Goal: Task Accomplishment & Management: Complete application form

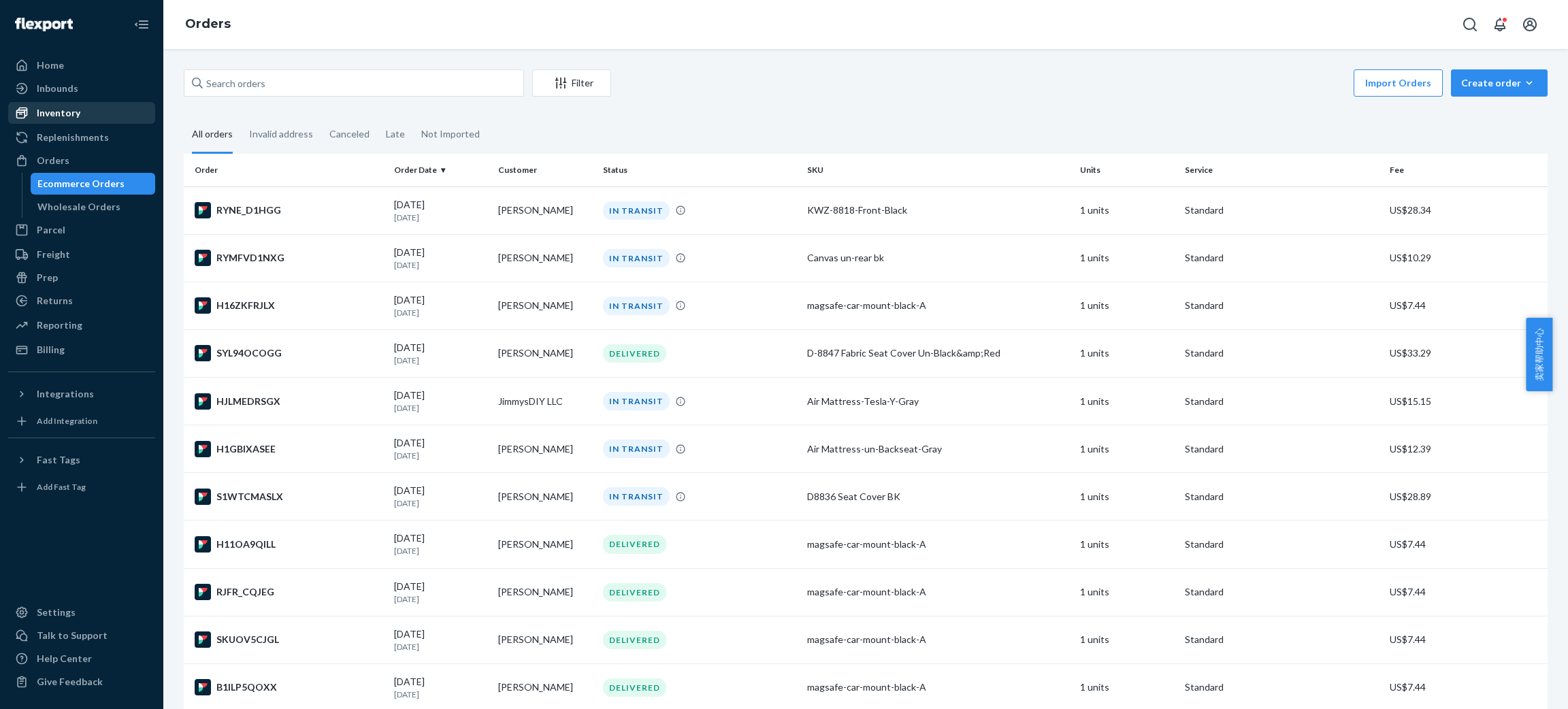
click at [86, 112] on div "Inventory" at bounding box center [81, 112] width 144 height 19
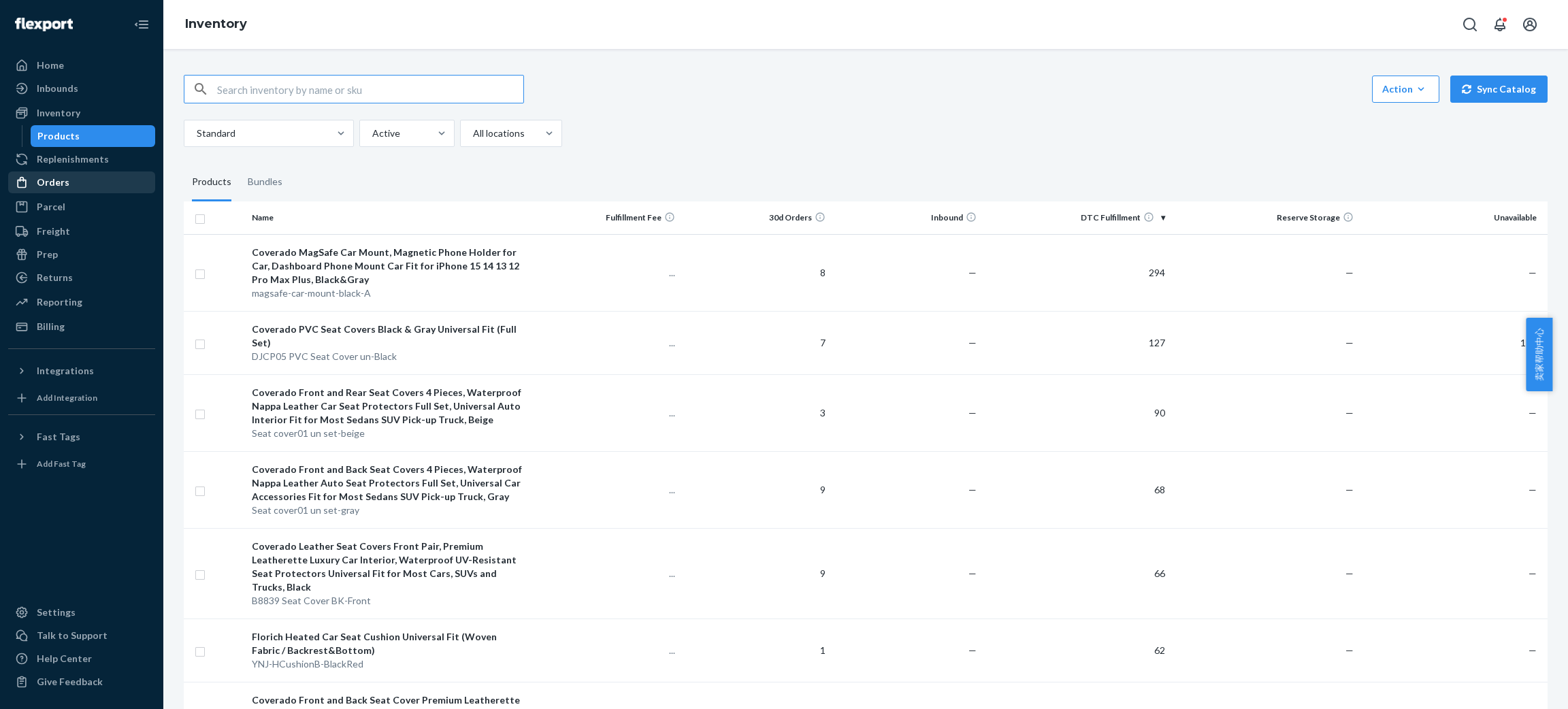
click at [80, 179] on div "Orders" at bounding box center [81, 183] width 144 height 19
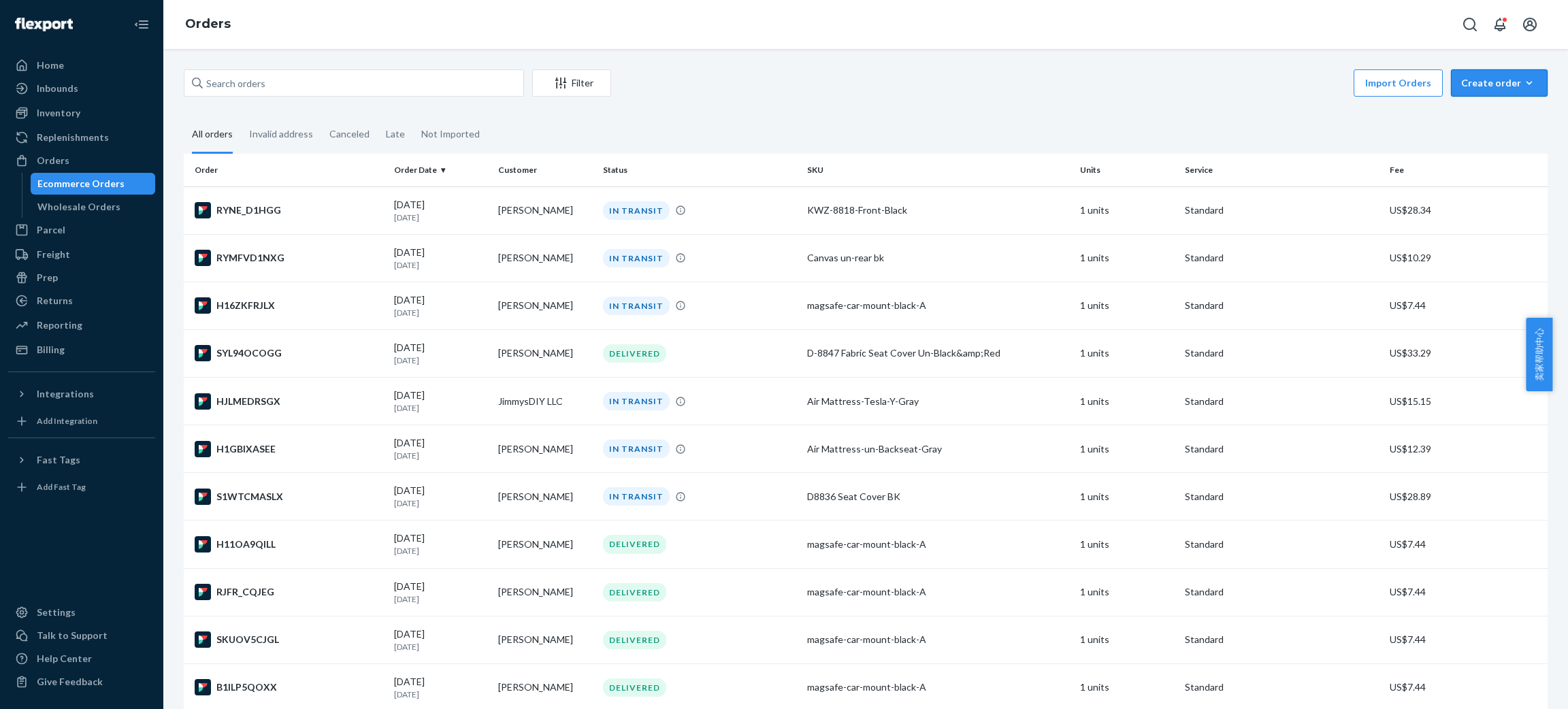
click at [1528, 79] on button "Create order Ecommerce order Removal order" at bounding box center [1499, 82] width 96 height 27
click at [1503, 113] on span "Ecommerce order" at bounding box center [1507, 115] width 84 height 9
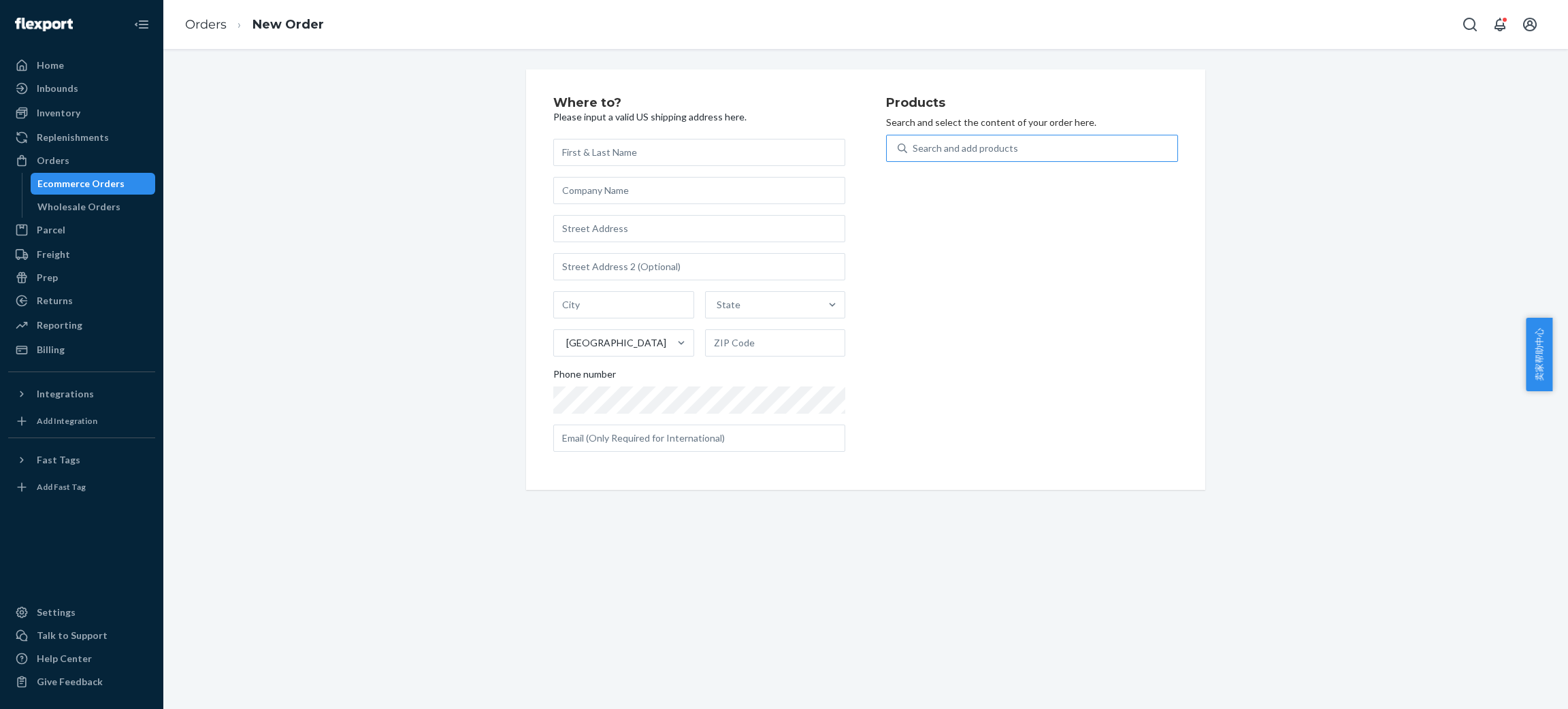
click at [937, 142] on div "Search and add products" at bounding box center [965, 148] width 106 height 14
click at [914, 142] on input "Search and add products" at bounding box center [912, 148] width 1 height 14
paste input "Seat cover01 un set-gray"
type input "Seat cover01 un set-gray"
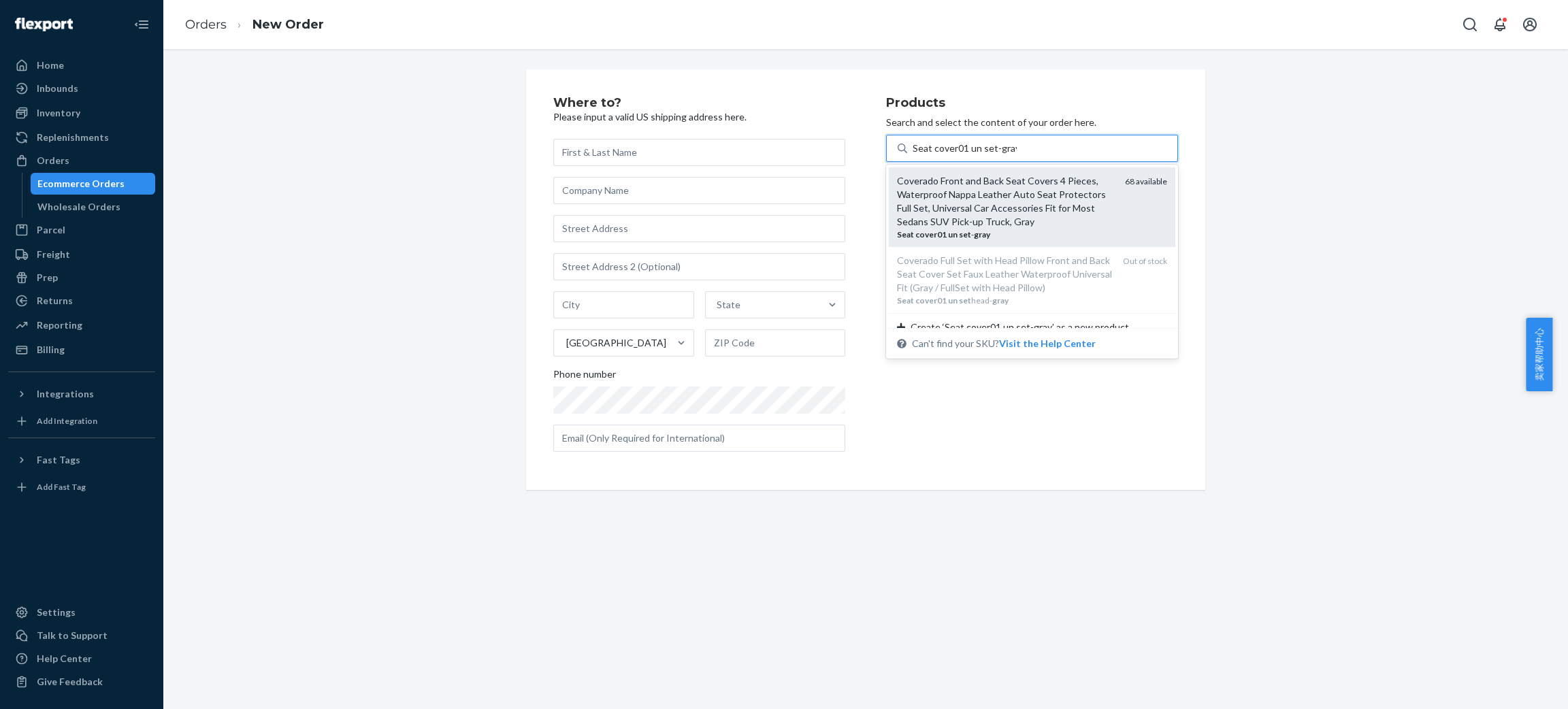
click at [981, 190] on div "Coverado Front and Back Seat Covers 4 Pieces, Waterproof Nappa Leather Auto Sea…" at bounding box center [1005, 201] width 217 height 54
click at [981, 155] on input "Seat cover01 un set-gray" at bounding box center [964, 148] width 104 height 14
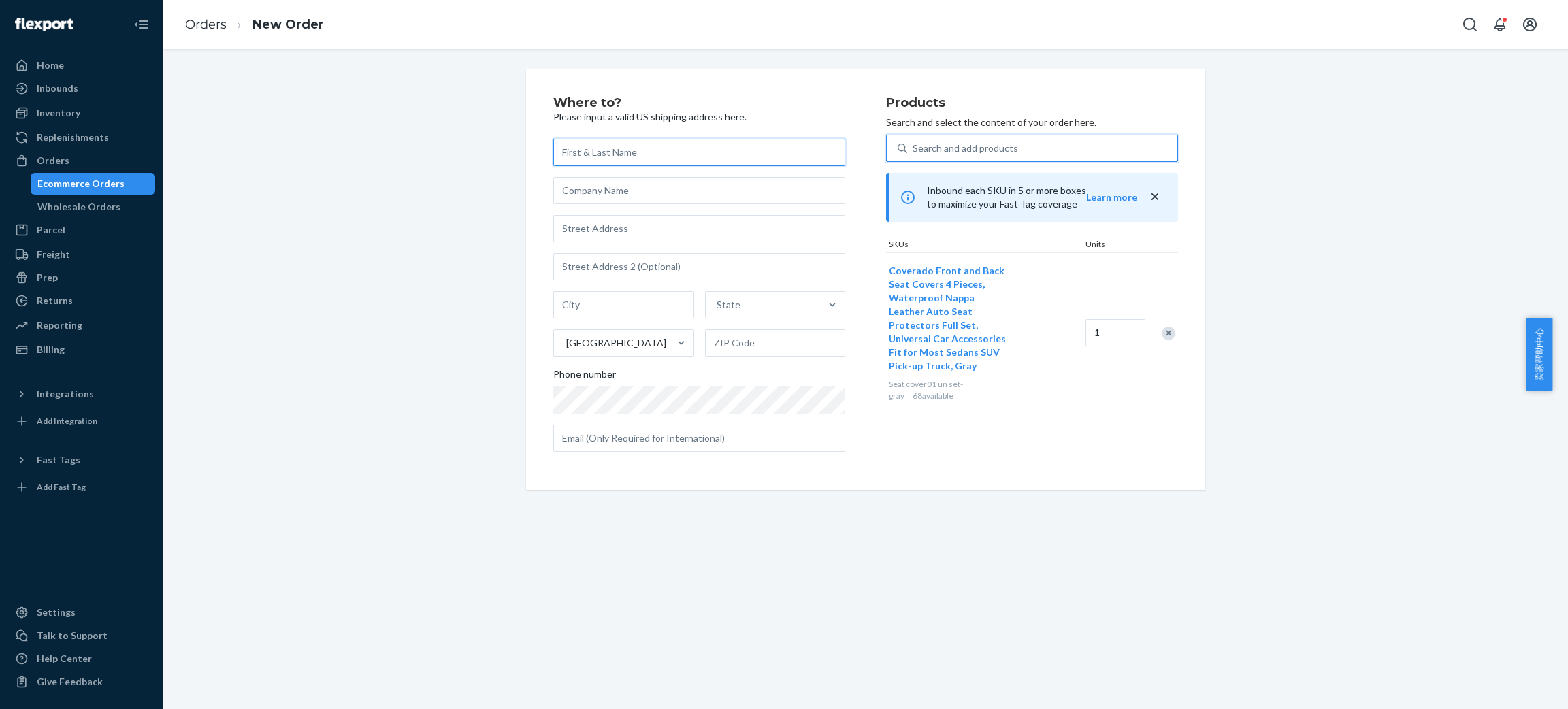
click at [601, 153] on input "text" at bounding box center [700, 152] width 292 height 27
paste input "[PERSON_NAME]"
type input "[PERSON_NAME]"
click at [599, 237] on input "text" at bounding box center [700, 229] width 292 height 27
paste input "[STREET_ADDRESS]"
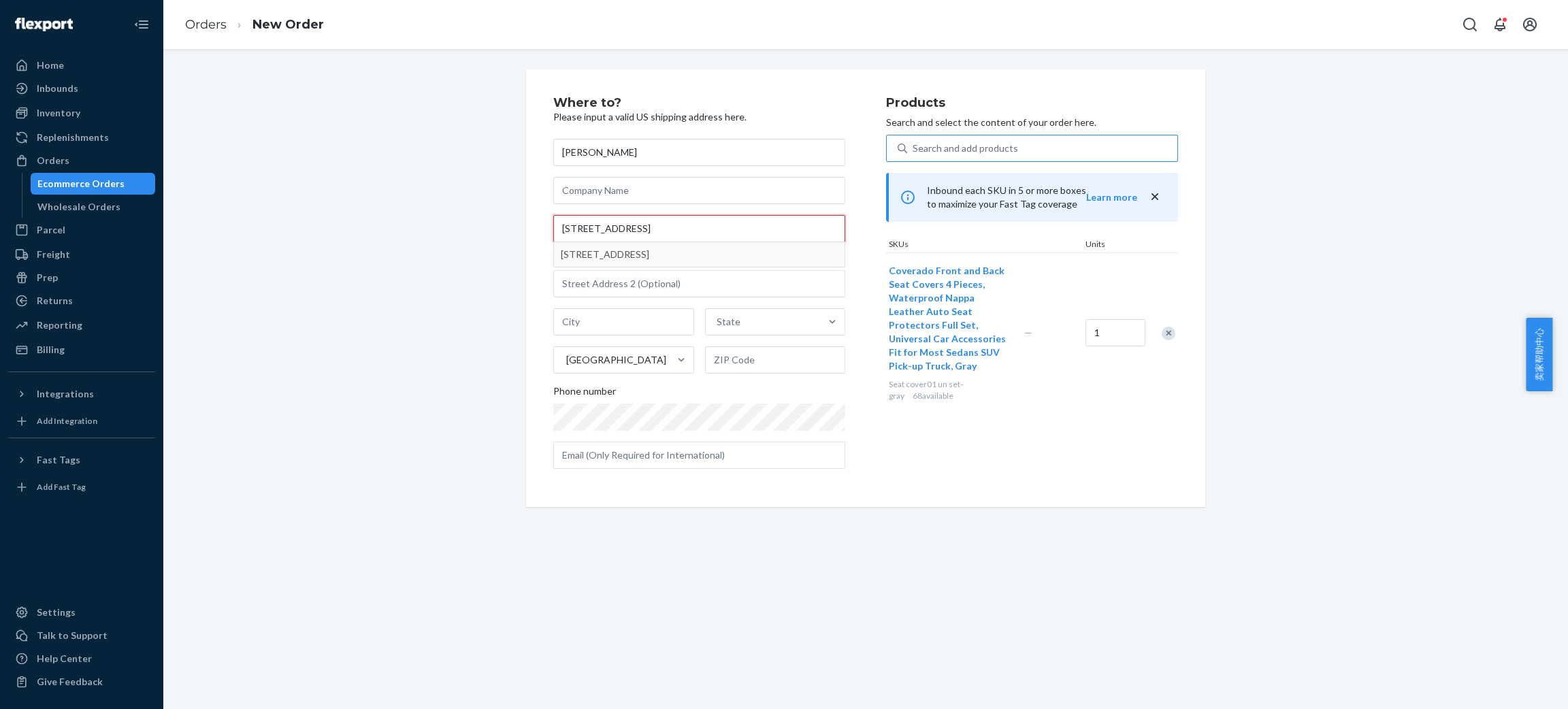
type input "[STREET_ADDRESS]"
type input "Sneads Ferry"
type input "28460"
type input "[STREET_ADDRESS]"
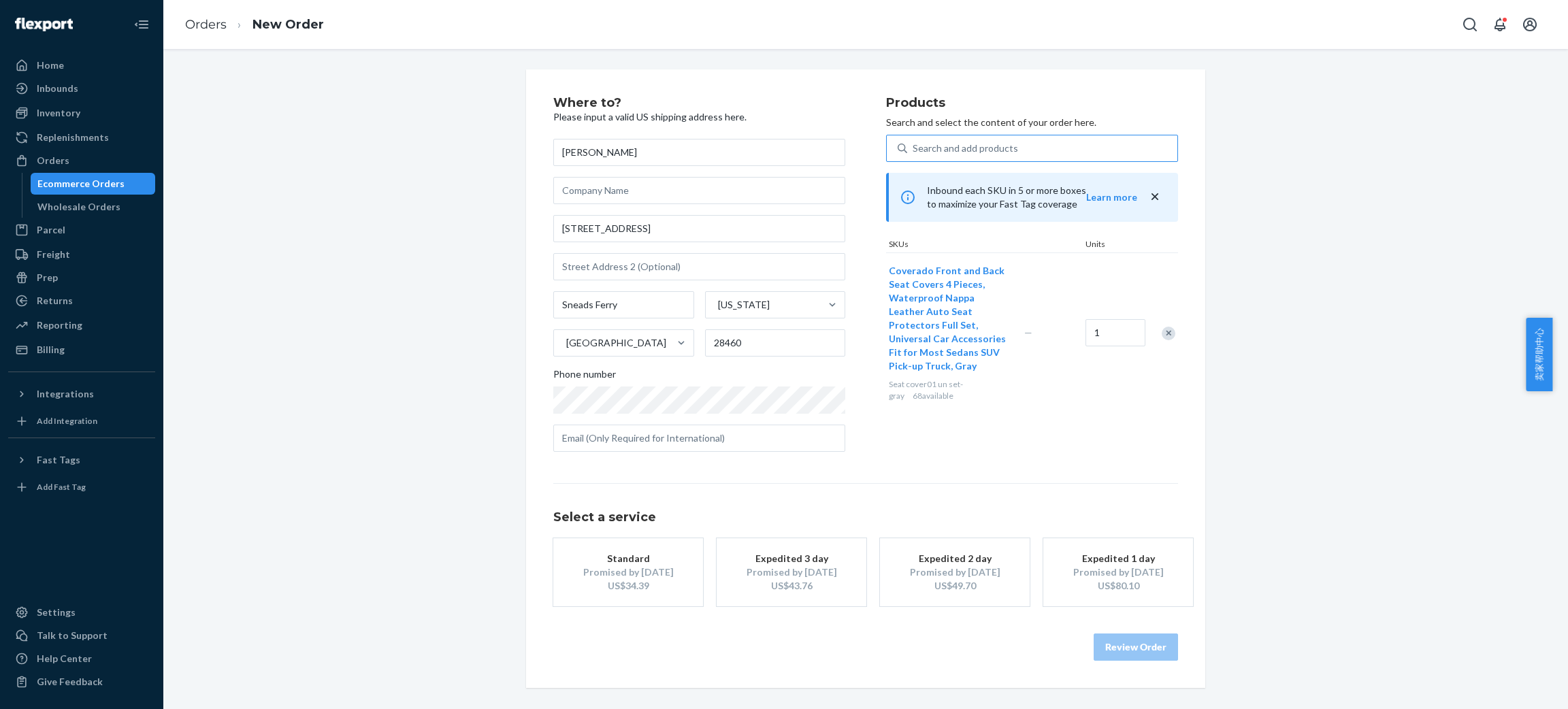
click at [583, 568] on div "Promised by [DATE]" at bounding box center [628, 572] width 109 height 14
click at [1146, 648] on button "Review Order" at bounding box center [1135, 646] width 84 height 27
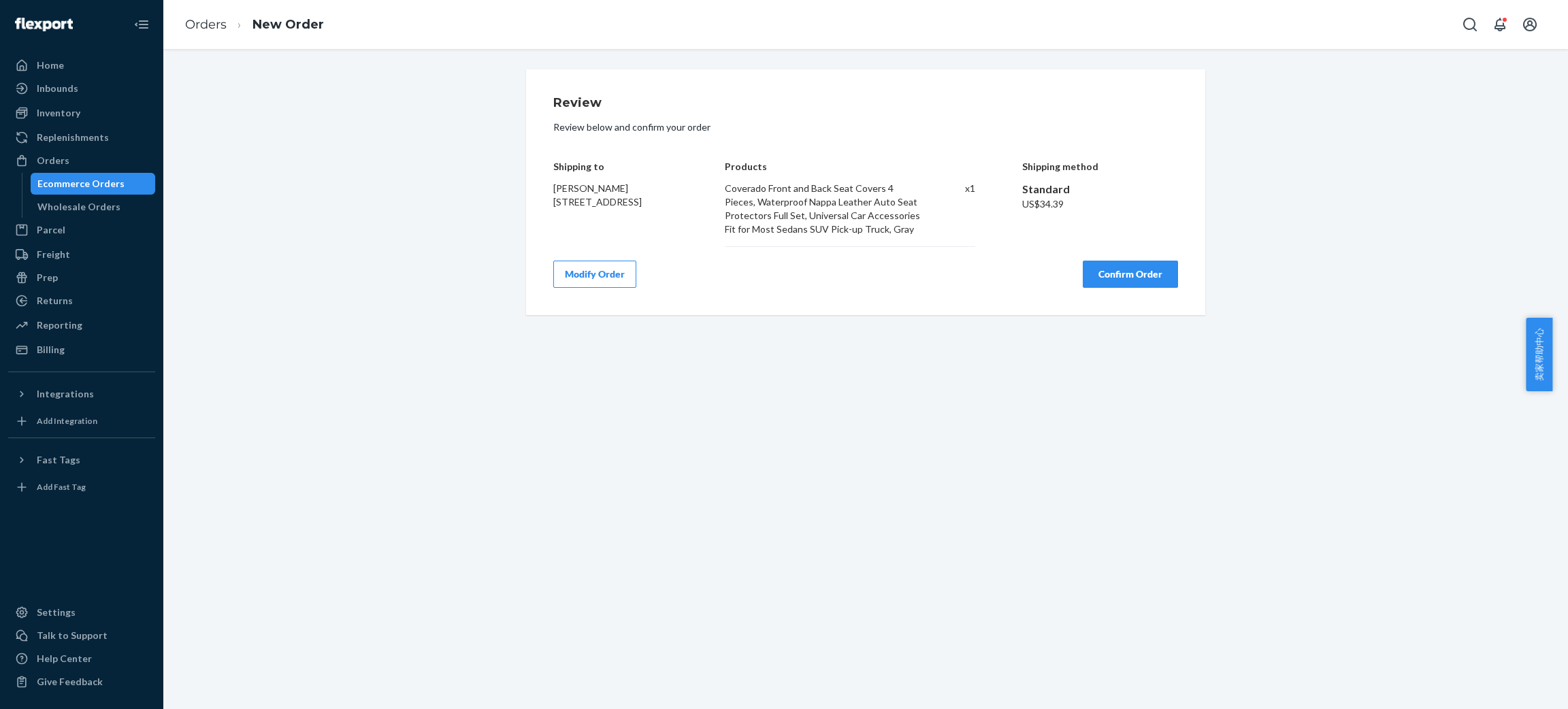
click at [1129, 269] on button "Confirm Order" at bounding box center [1131, 273] width 96 height 27
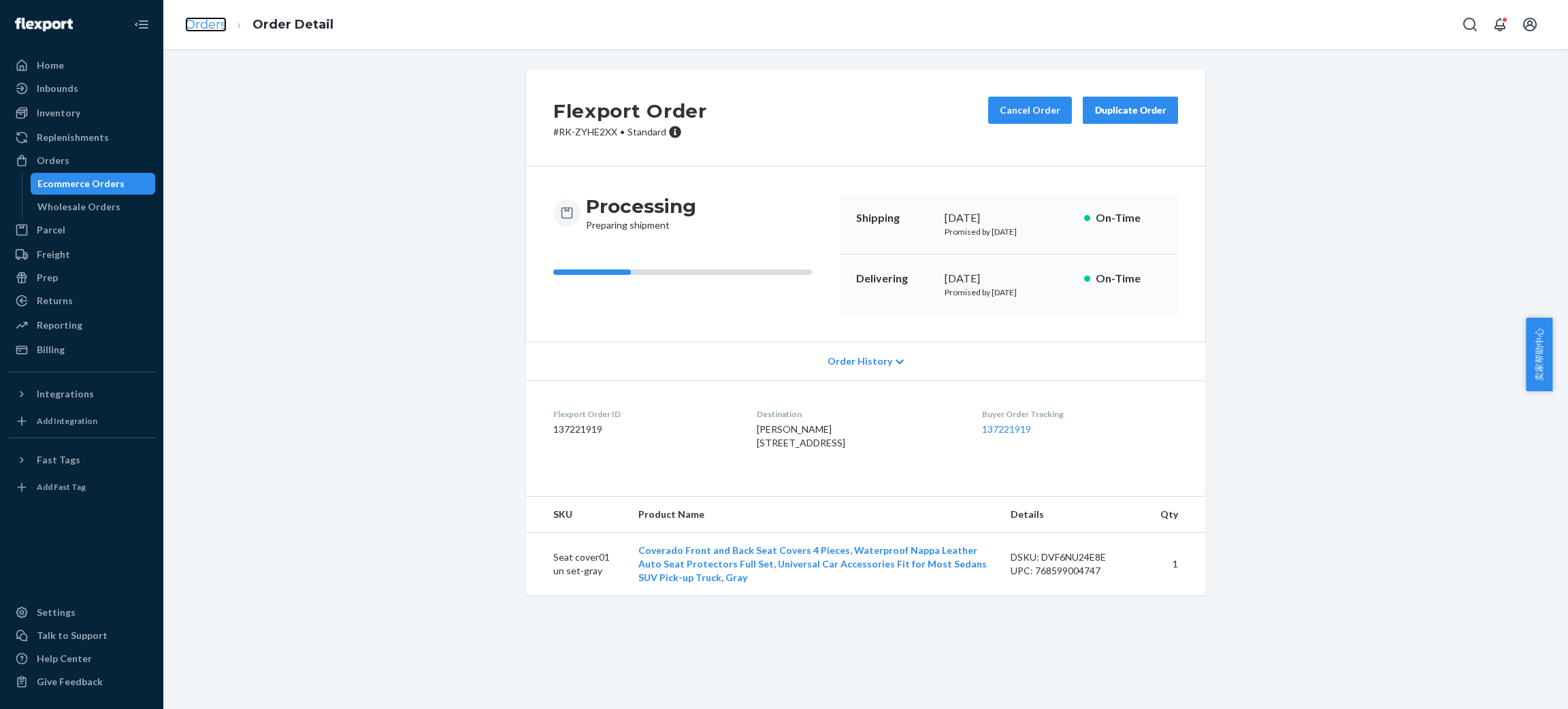
click at [208, 22] on link "Orders" at bounding box center [206, 24] width 41 height 15
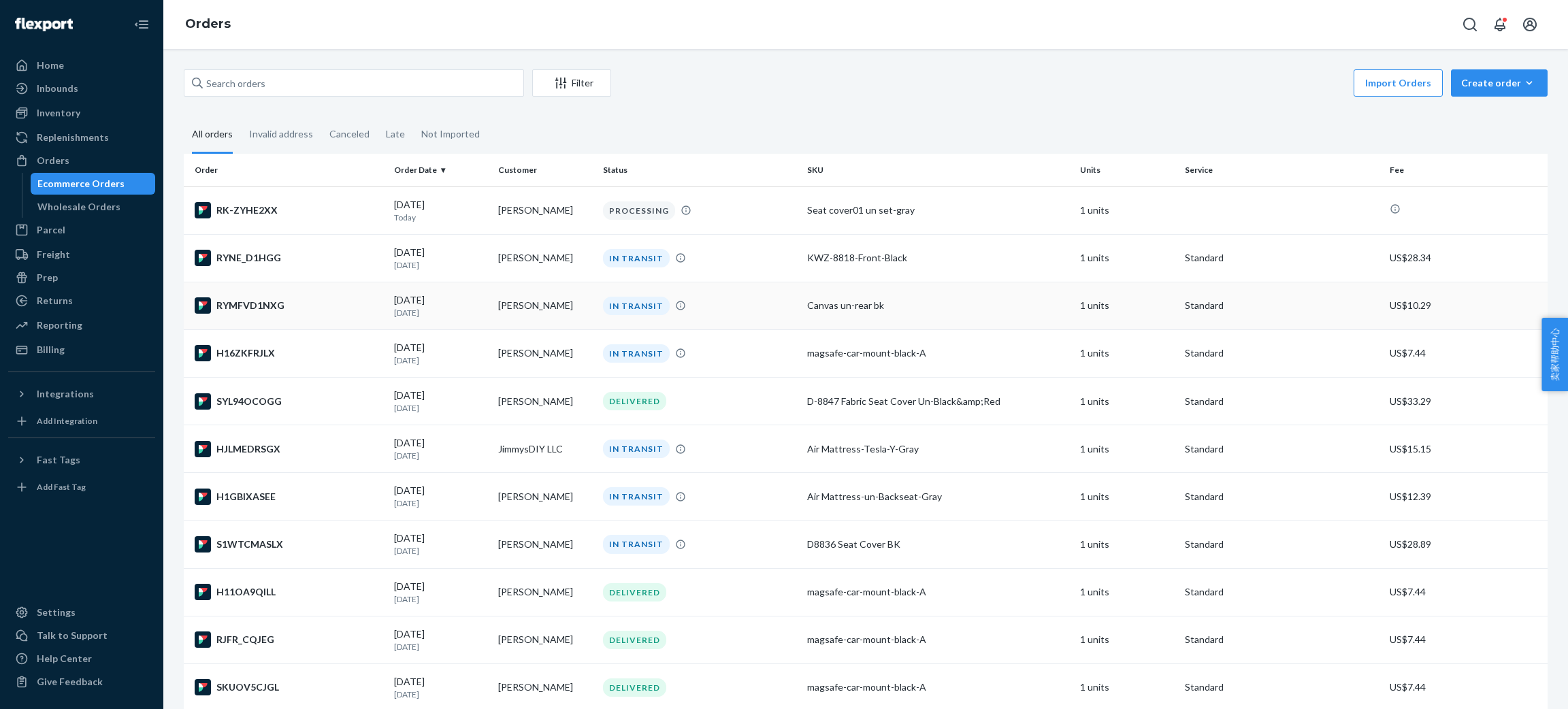
click at [247, 305] on div "RYMFVD1NXG" at bounding box center [288, 304] width 188 height 16
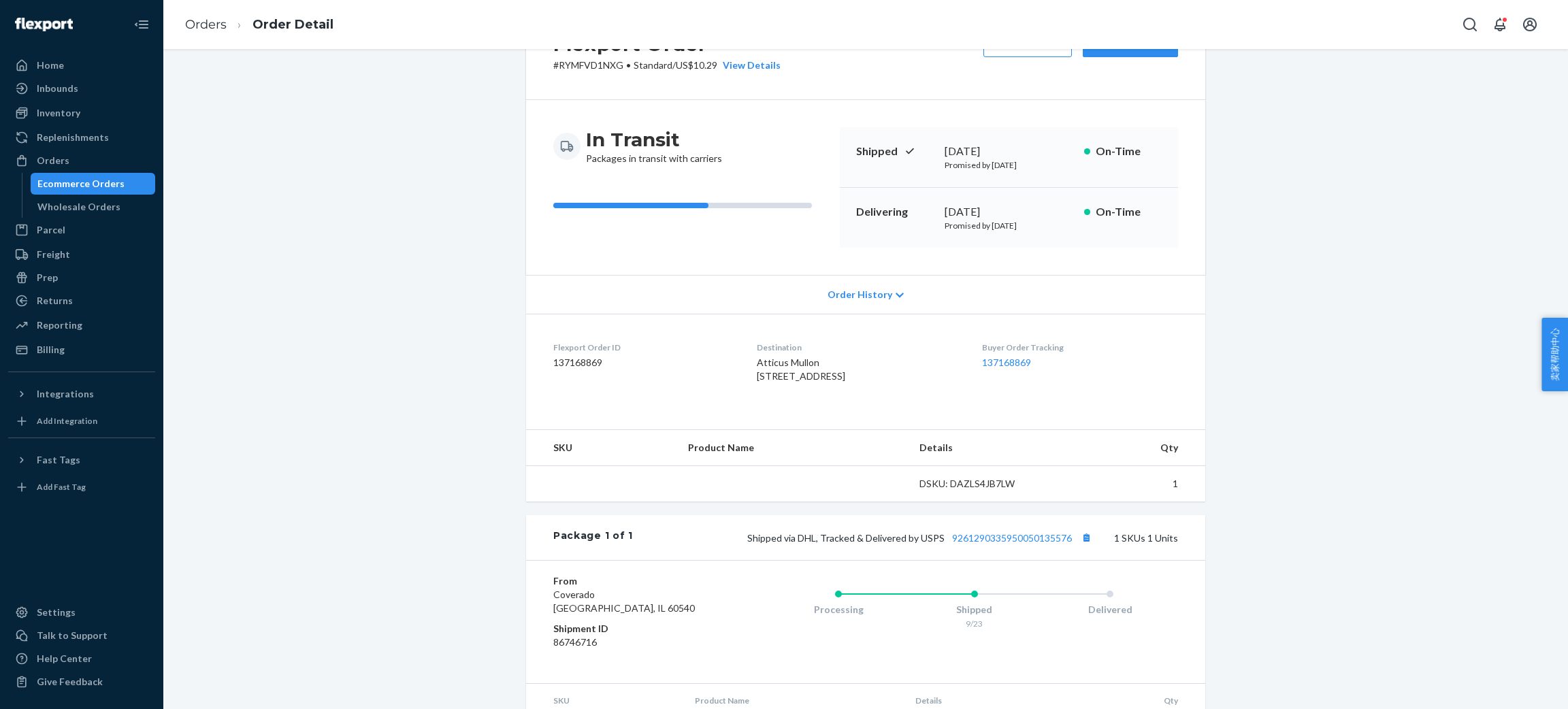
scroll to position [155, 0]
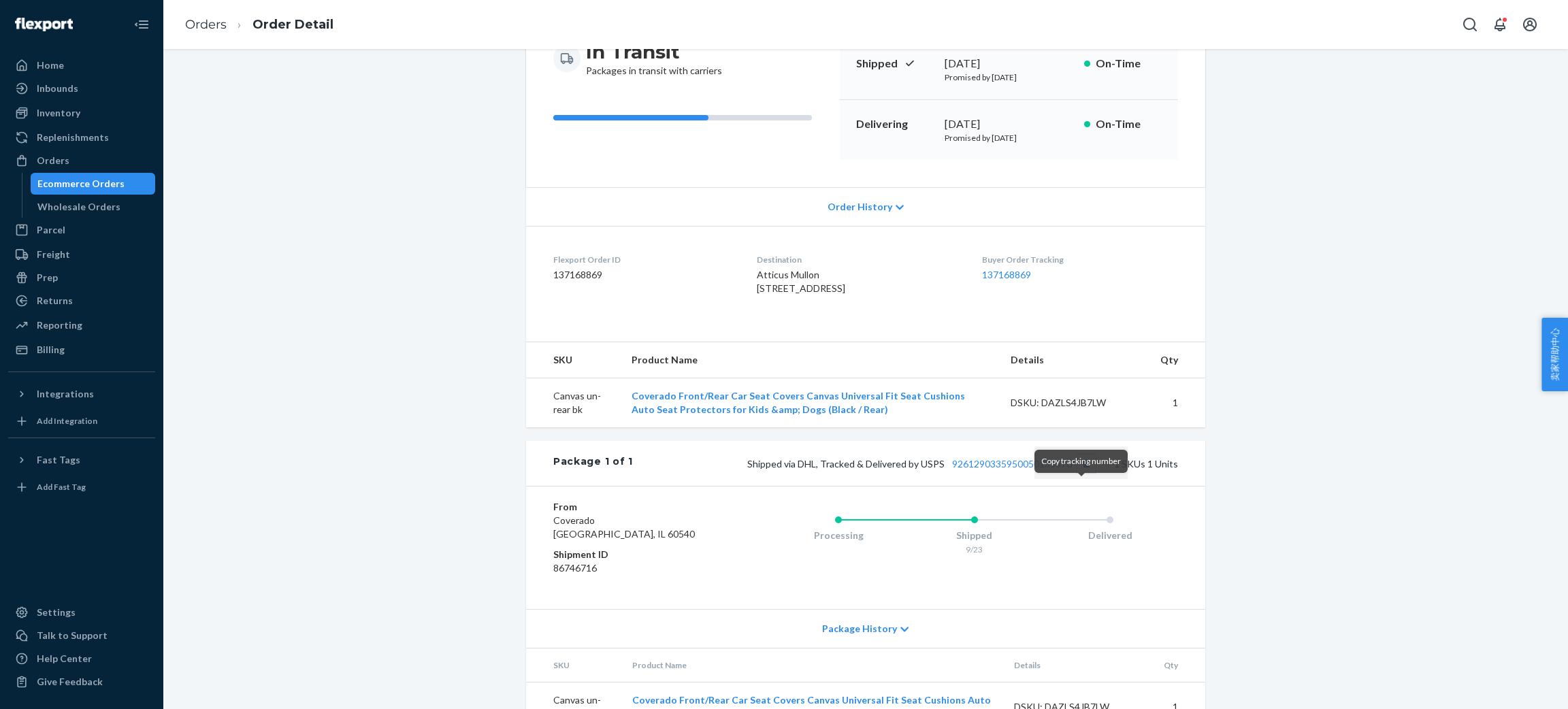
click at [1081, 472] on button "Copy tracking number" at bounding box center [1086, 463] width 18 height 18
click at [201, 22] on link "Orders" at bounding box center [206, 24] width 41 height 15
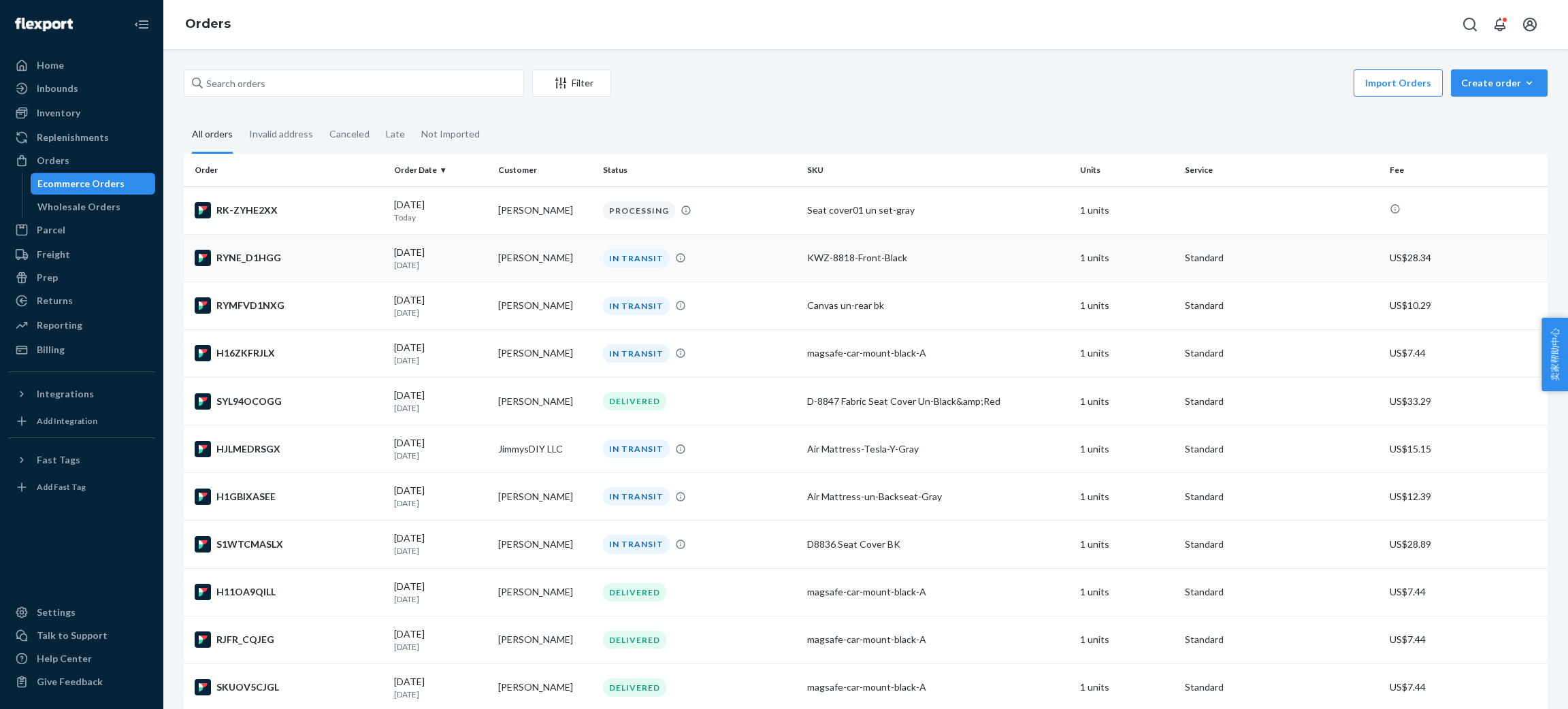
click at [266, 258] on div "RYNE_D1HGG" at bounding box center [288, 258] width 188 height 16
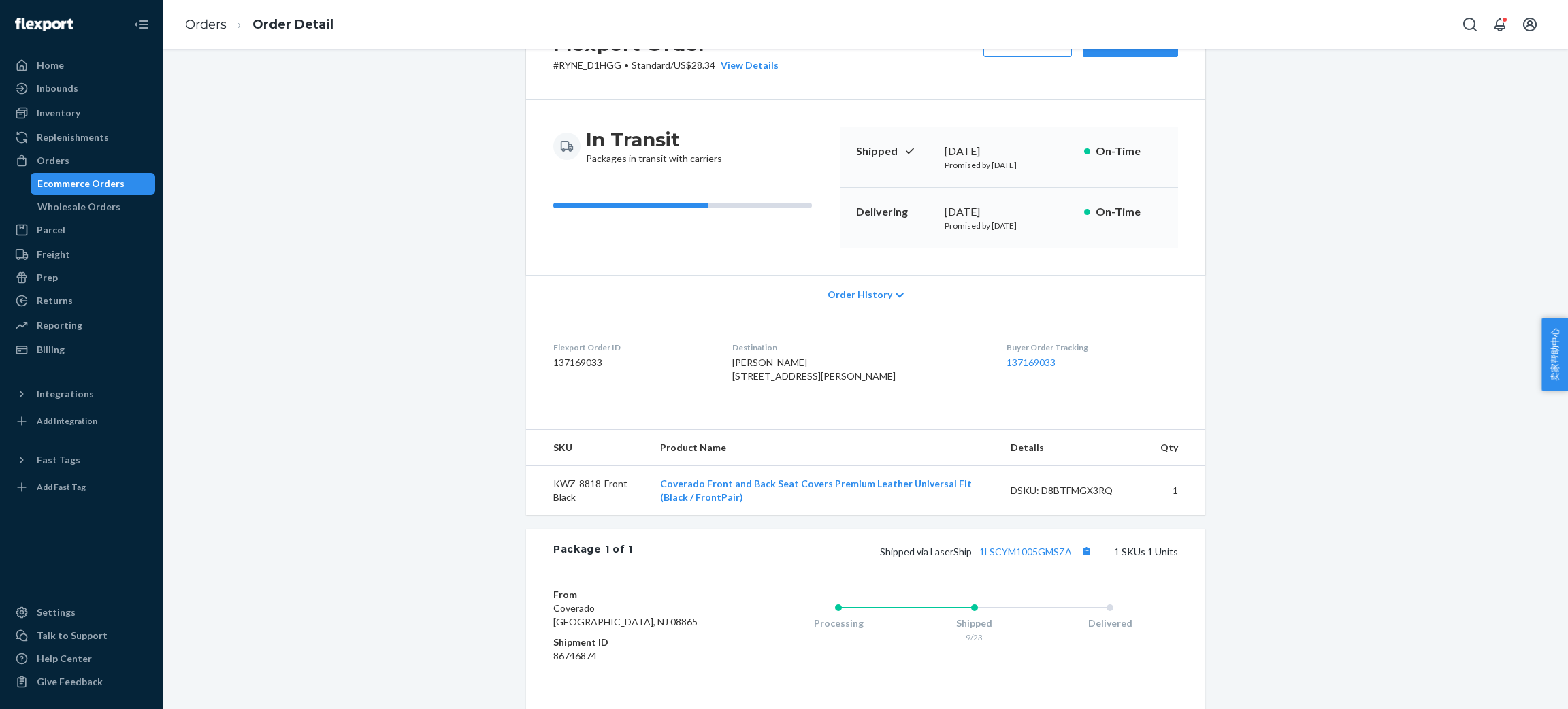
scroll to position [102, 0]
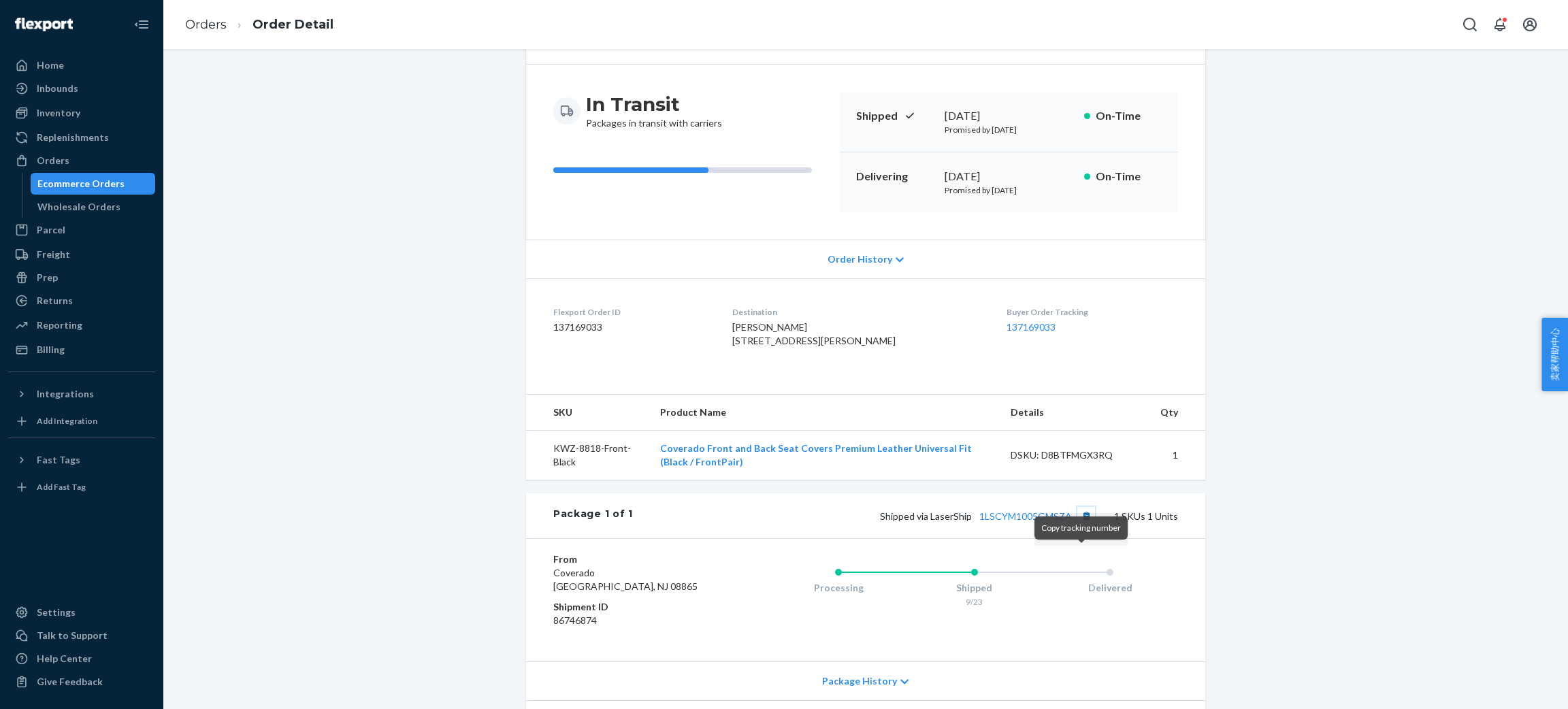
click at [1080, 524] on button "Copy tracking number" at bounding box center [1086, 515] width 18 height 18
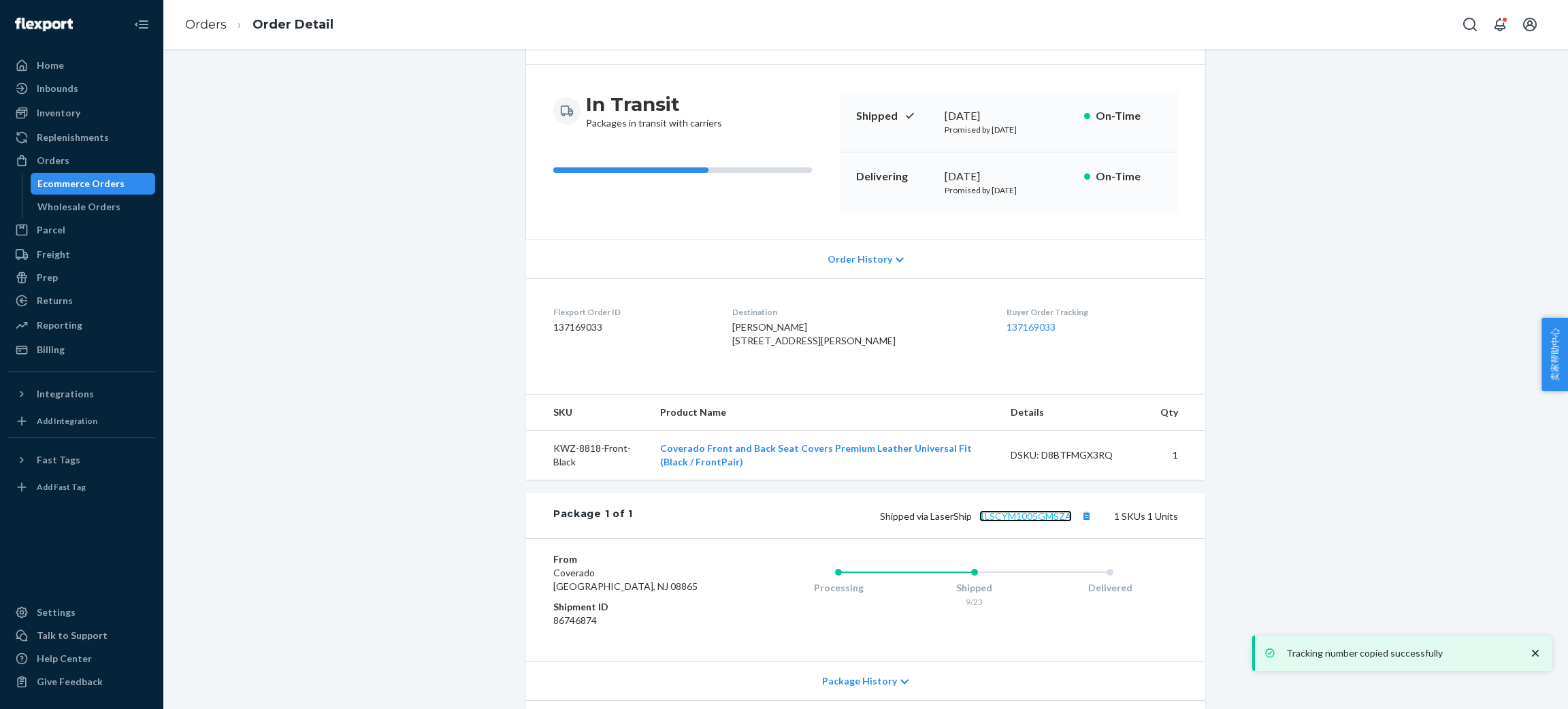
click at [1017, 522] on link "1LSCYM1005GMSZA" at bounding box center [1025, 516] width 93 height 11
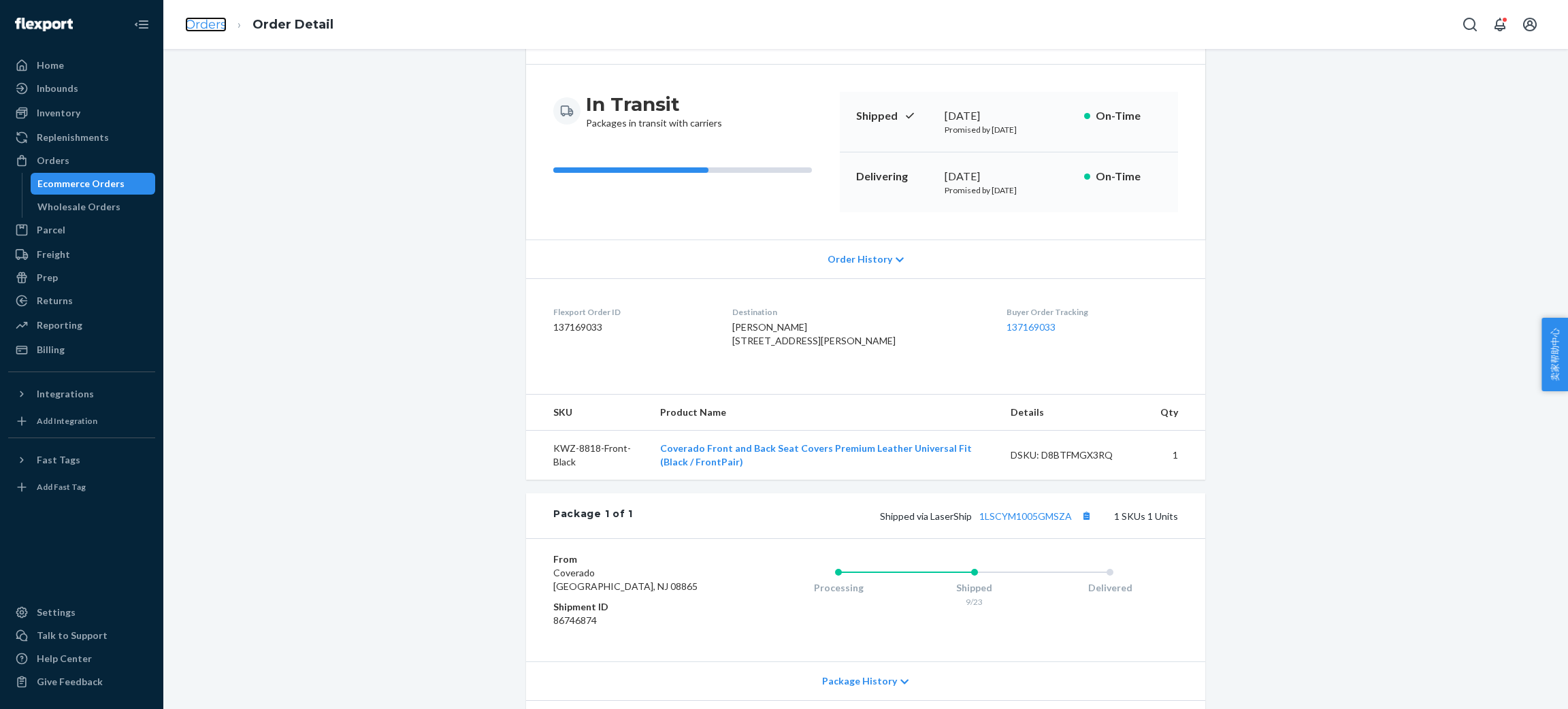
click at [212, 27] on link "Orders" at bounding box center [206, 24] width 41 height 15
